Goal: Task Accomplishment & Management: Use online tool/utility

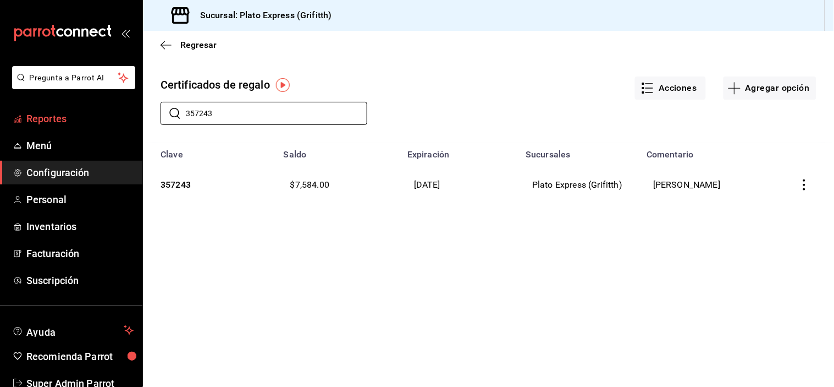
click at [61, 119] on span "Reportes" at bounding box center [79, 118] width 107 height 15
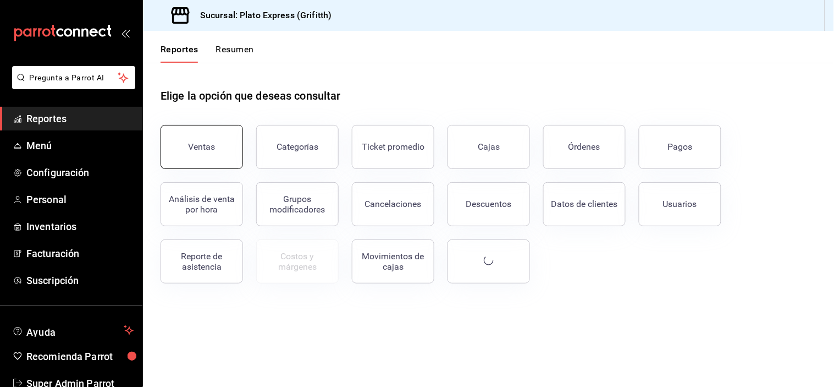
click at [227, 156] on button "Ventas" at bounding box center [202, 147] width 82 height 44
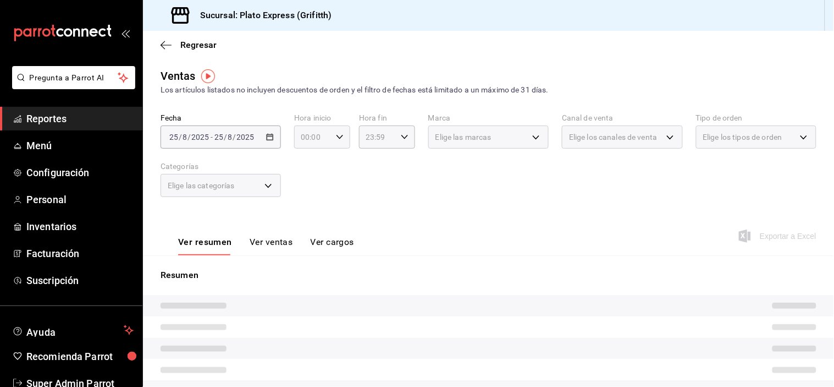
click at [339, 129] on div "00:00 Hora inicio" at bounding box center [322, 136] width 56 height 23
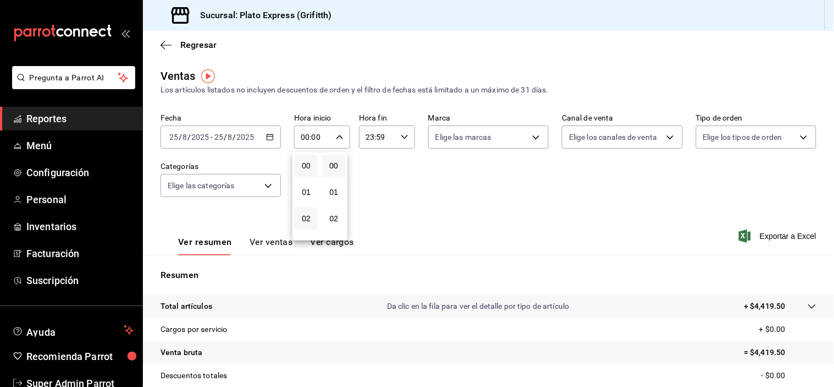
click at [308, 211] on button "02" at bounding box center [306, 218] width 23 height 22
click at [308, 211] on span "09" at bounding box center [306, 207] width 10 height 9
type input "09:00"
click at [338, 219] on span "02" at bounding box center [334, 218] width 10 height 9
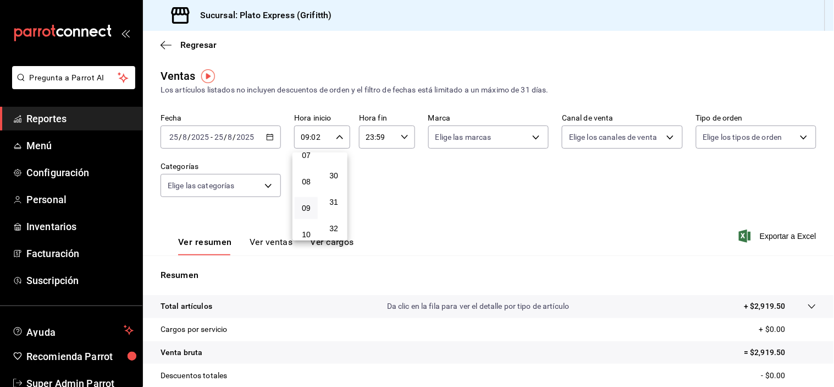
scroll to position [806, 0]
click at [332, 208] on span "32" at bounding box center [334, 204] width 10 height 9
type input "09:32"
click at [432, 228] on div at bounding box center [417, 193] width 834 height 387
click at [288, 248] on button "Ver ventas" at bounding box center [271, 245] width 43 height 19
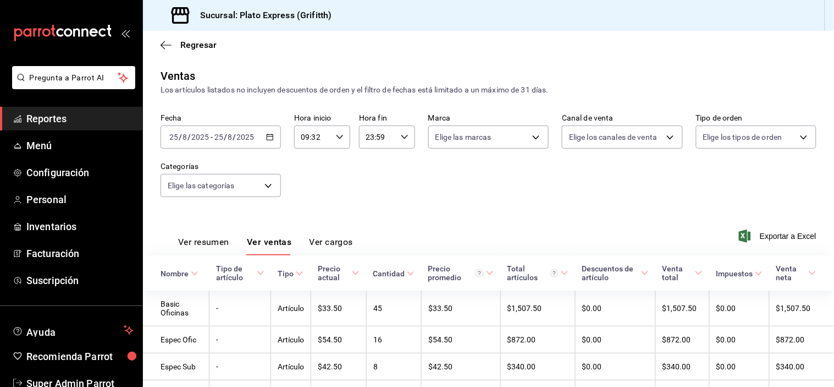
scroll to position [63, 0]
